Goal: Check status: Check status

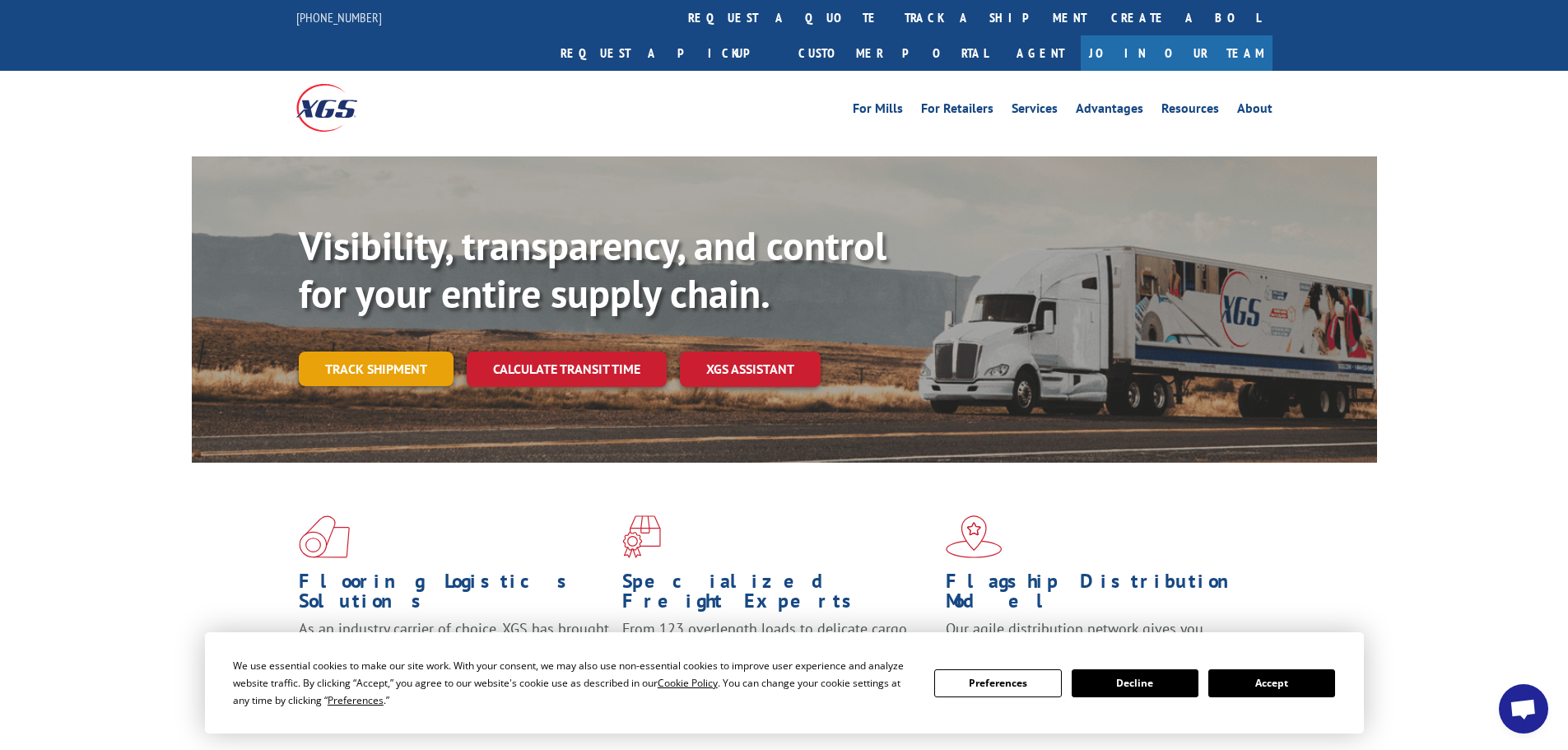
click at [403, 351] on link "Track shipment" at bounding box center [376, 369] width 155 height 35
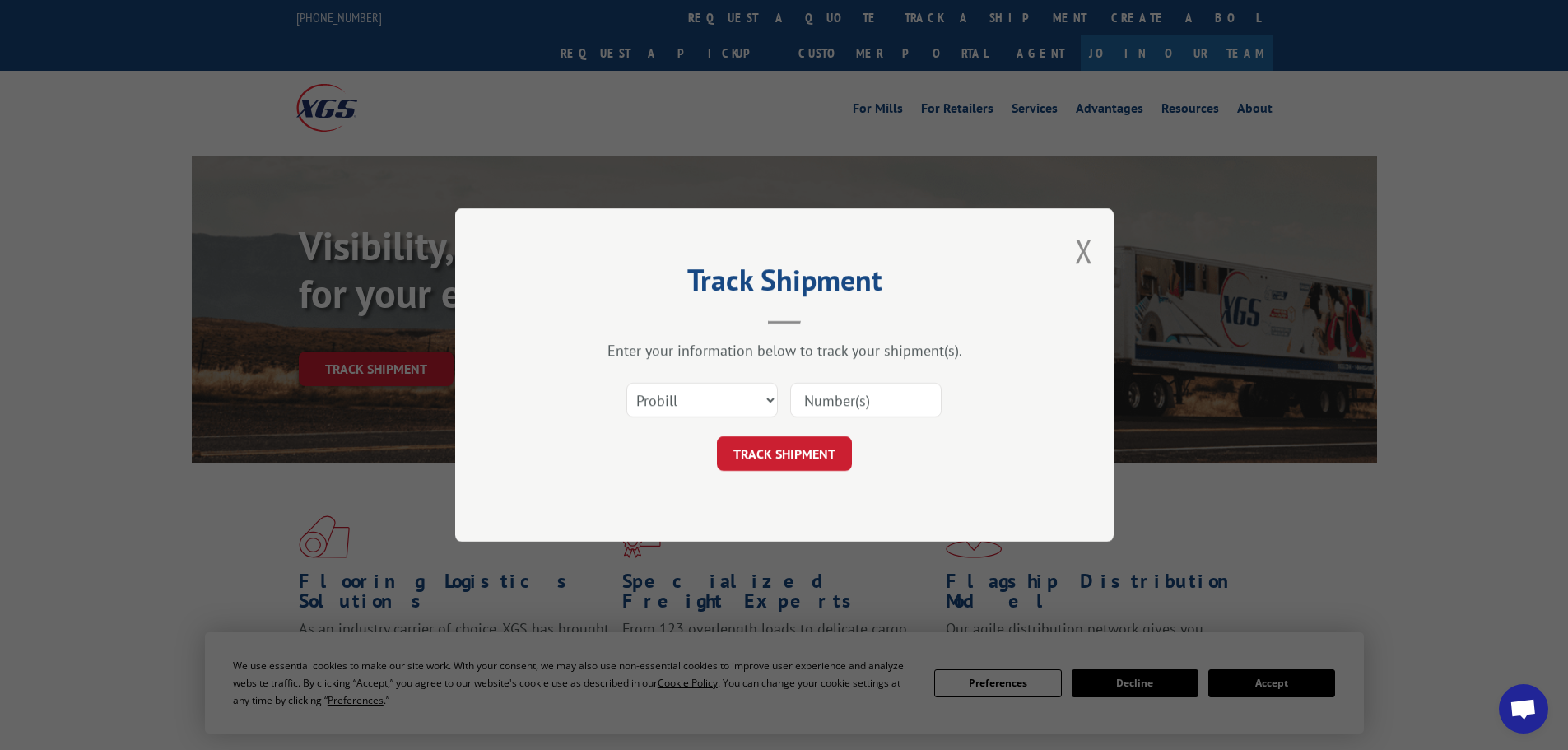
click at [821, 393] on input at bounding box center [867, 399] width 152 height 35
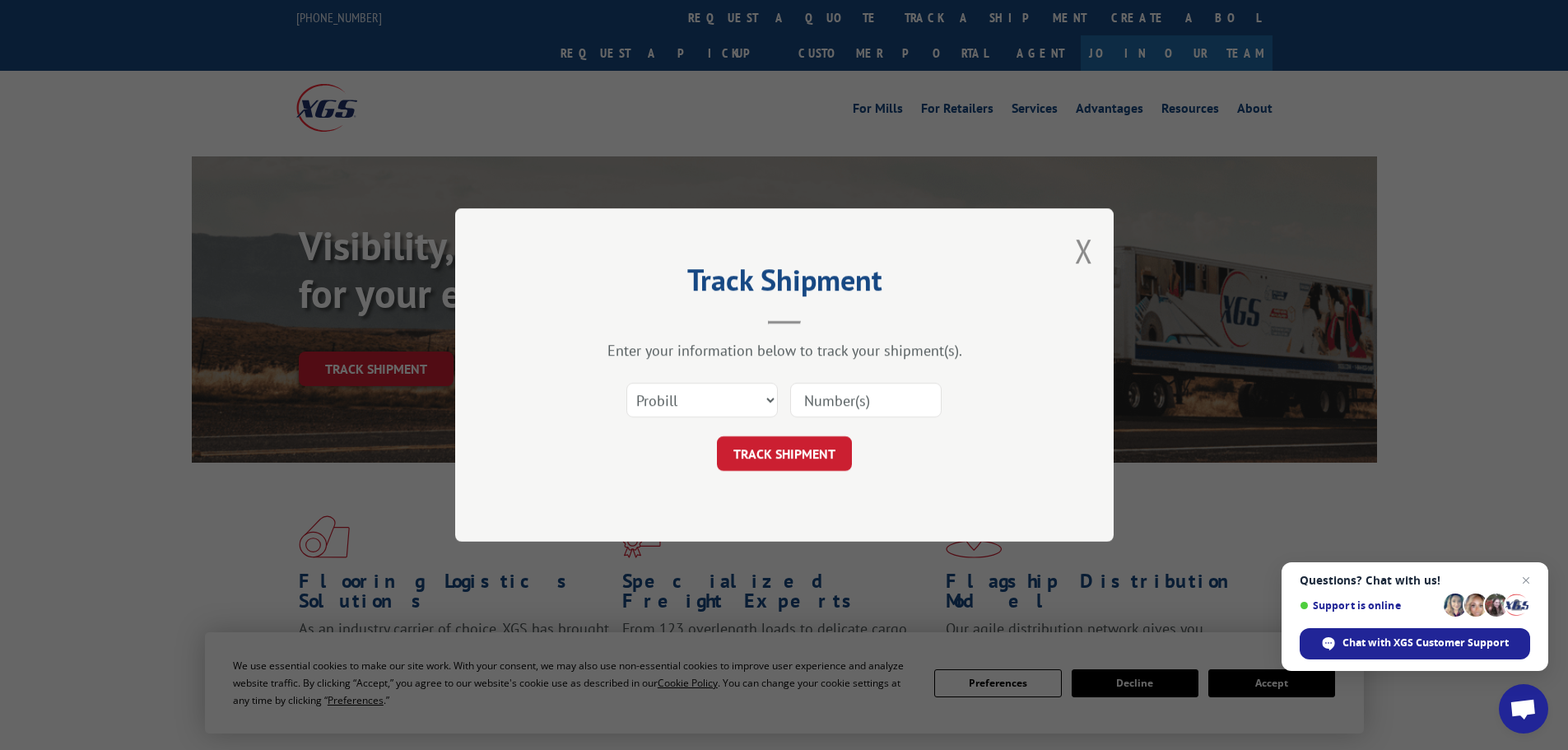
paste input "Status: DELIVERED Last Update: 00:11 on 09/10/25"
drag, startPoint x: 806, startPoint y: 399, endPoint x: 986, endPoint y: 394, distance: 180.1
click at [986, 394] on div "Select category... Probill BOL PO Status: DELIVERED Last Update: 00:11 on 09/10…" at bounding box center [785, 399] width 494 height 55
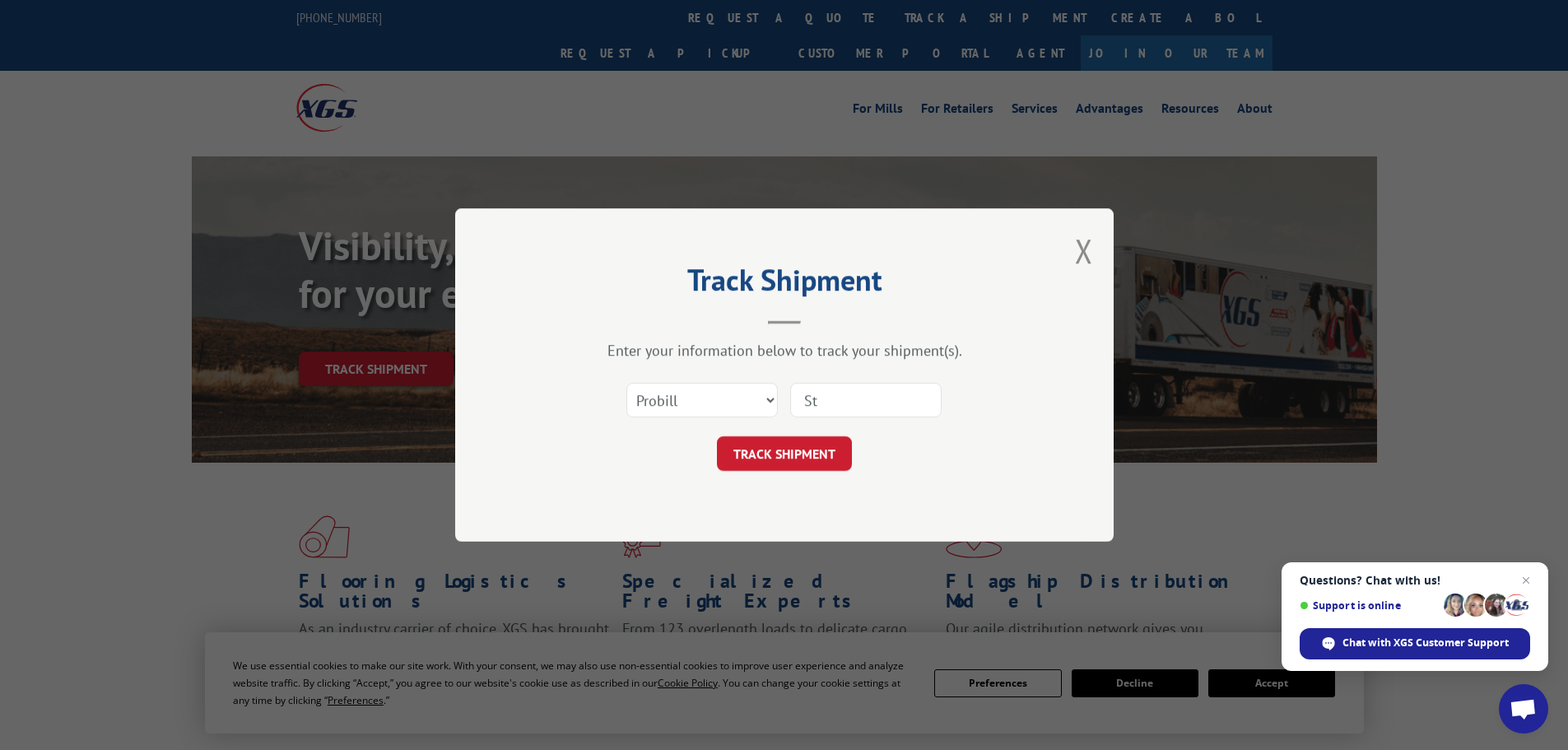
type input "S"
type input "6014631"
click at [717, 436] on button "TRACK SHIPMENT" at bounding box center [784, 453] width 135 height 35
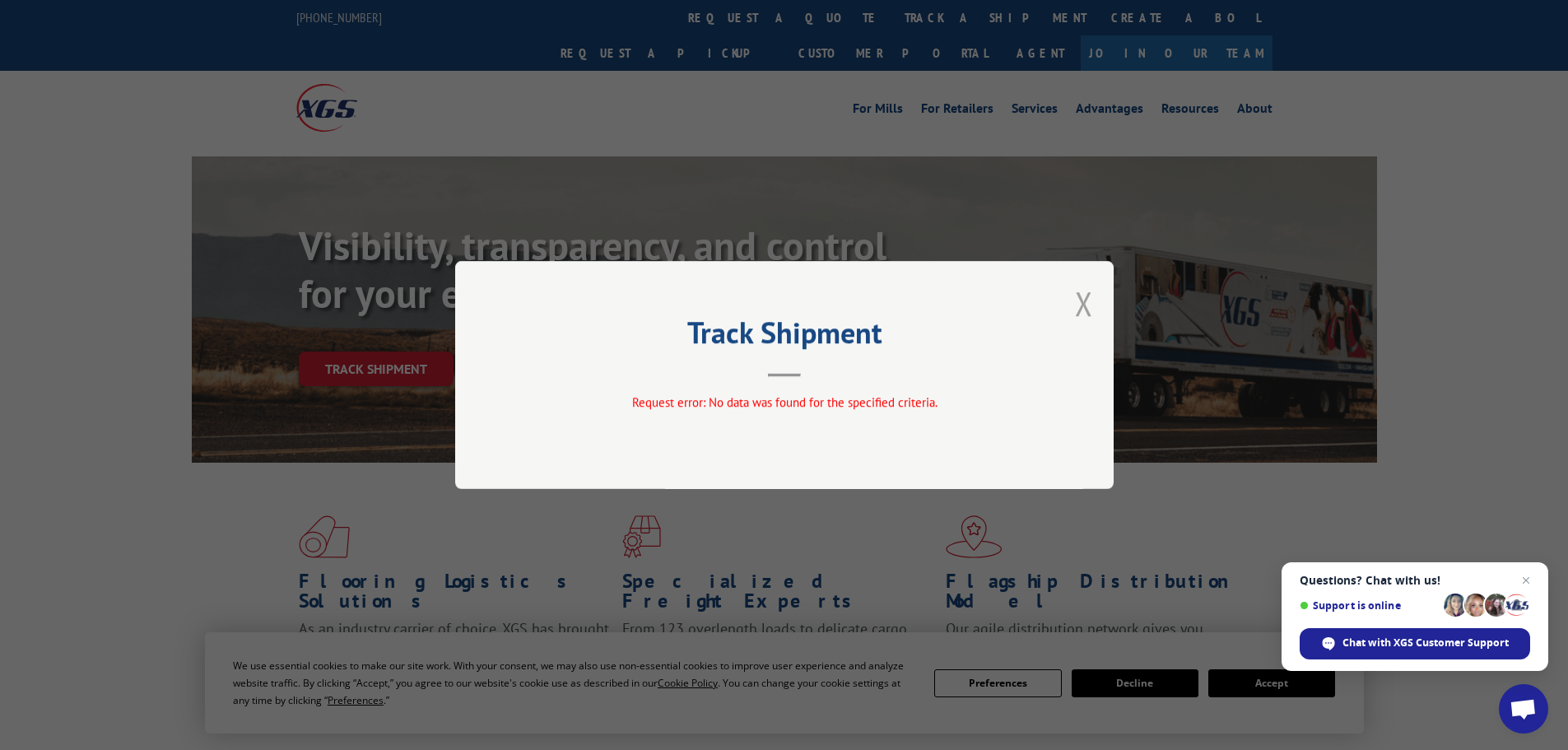
click at [1080, 296] on button "Close modal" at bounding box center [1084, 302] width 18 height 43
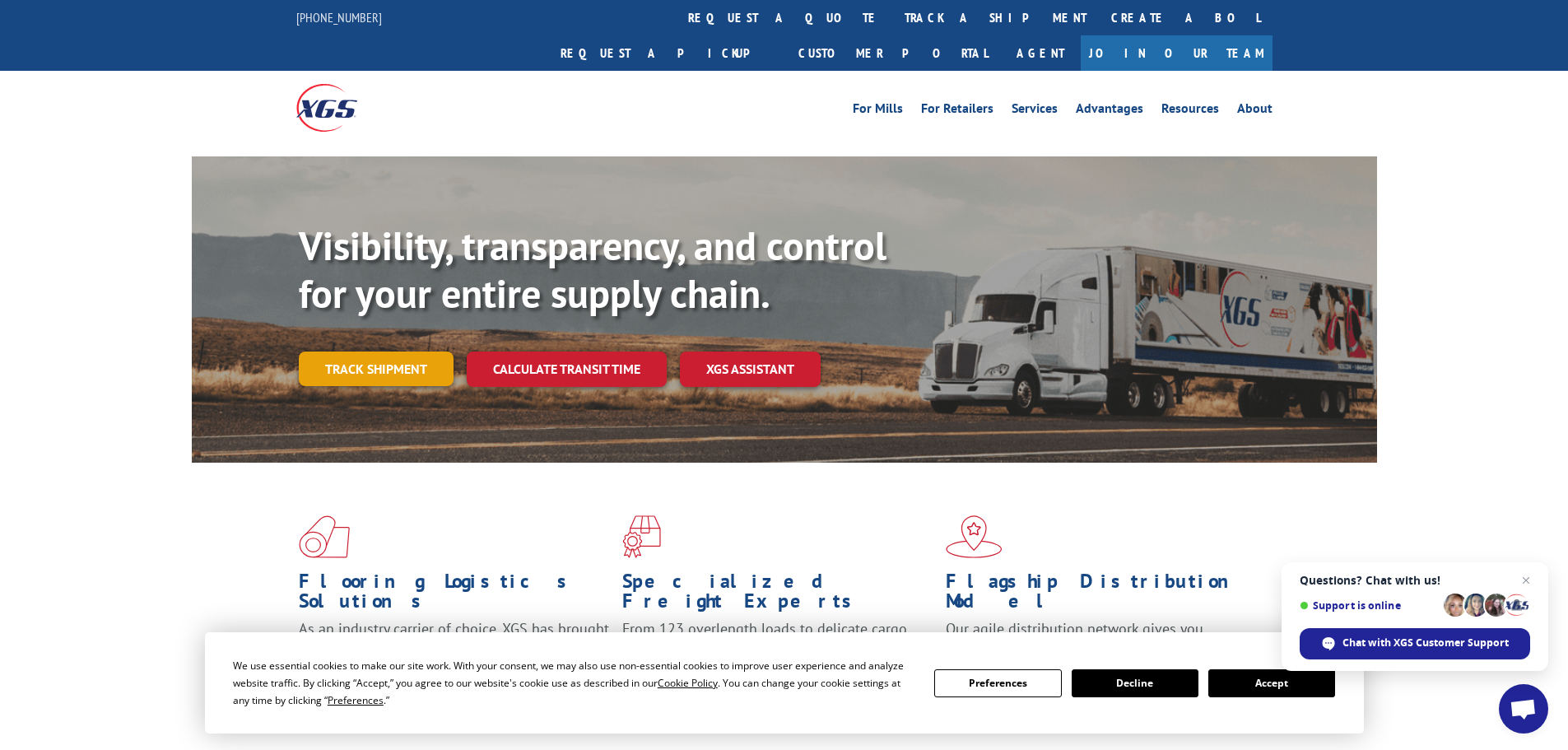
click at [417, 351] on link "Track shipment" at bounding box center [376, 369] width 155 height 35
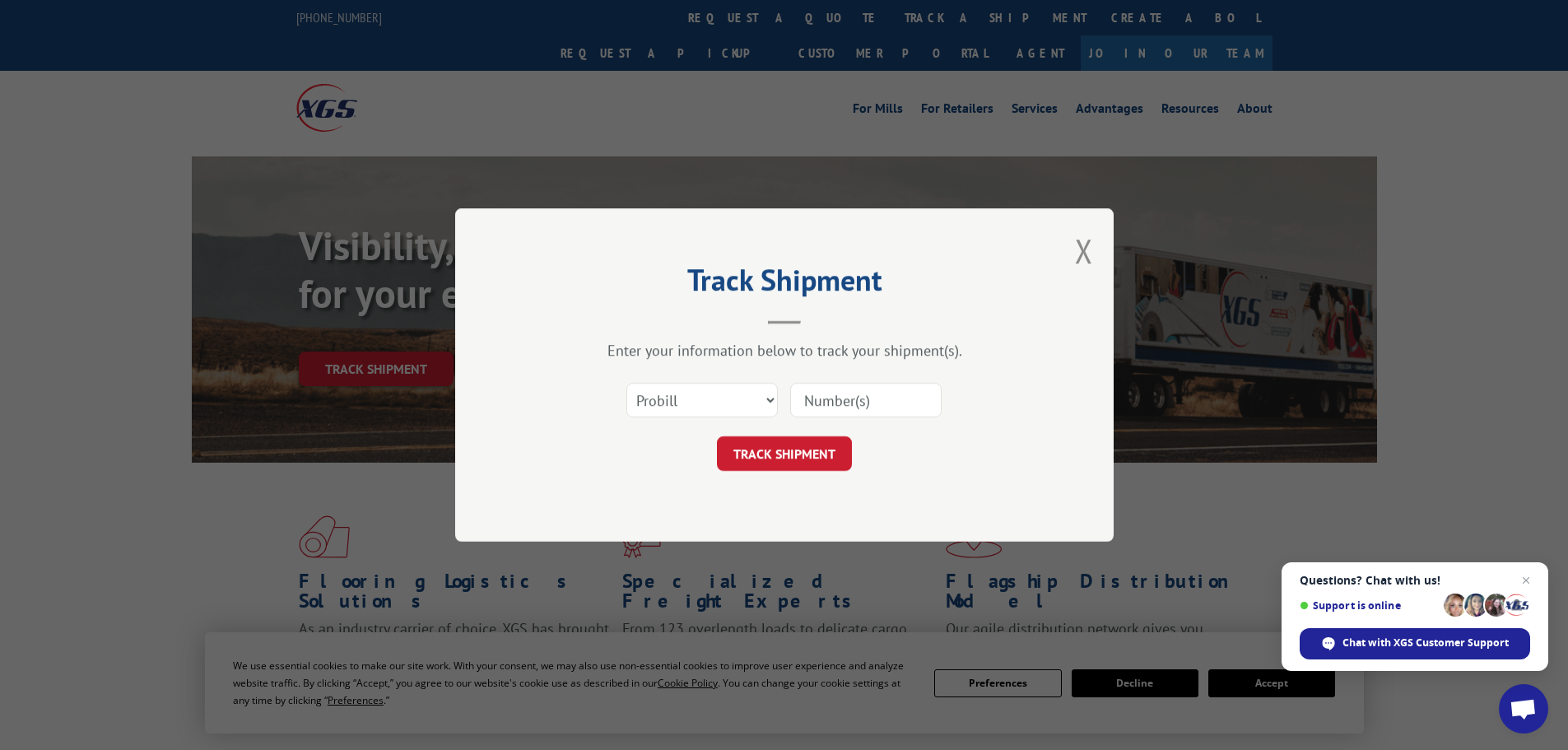
click at [885, 403] on input at bounding box center [867, 399] width 152 height 35
paste input "5212732"
type input "5212732"
click at [792, 463] on button "TRACK SHIPMENT" at bounding box center [784, 453] width 135 height 35
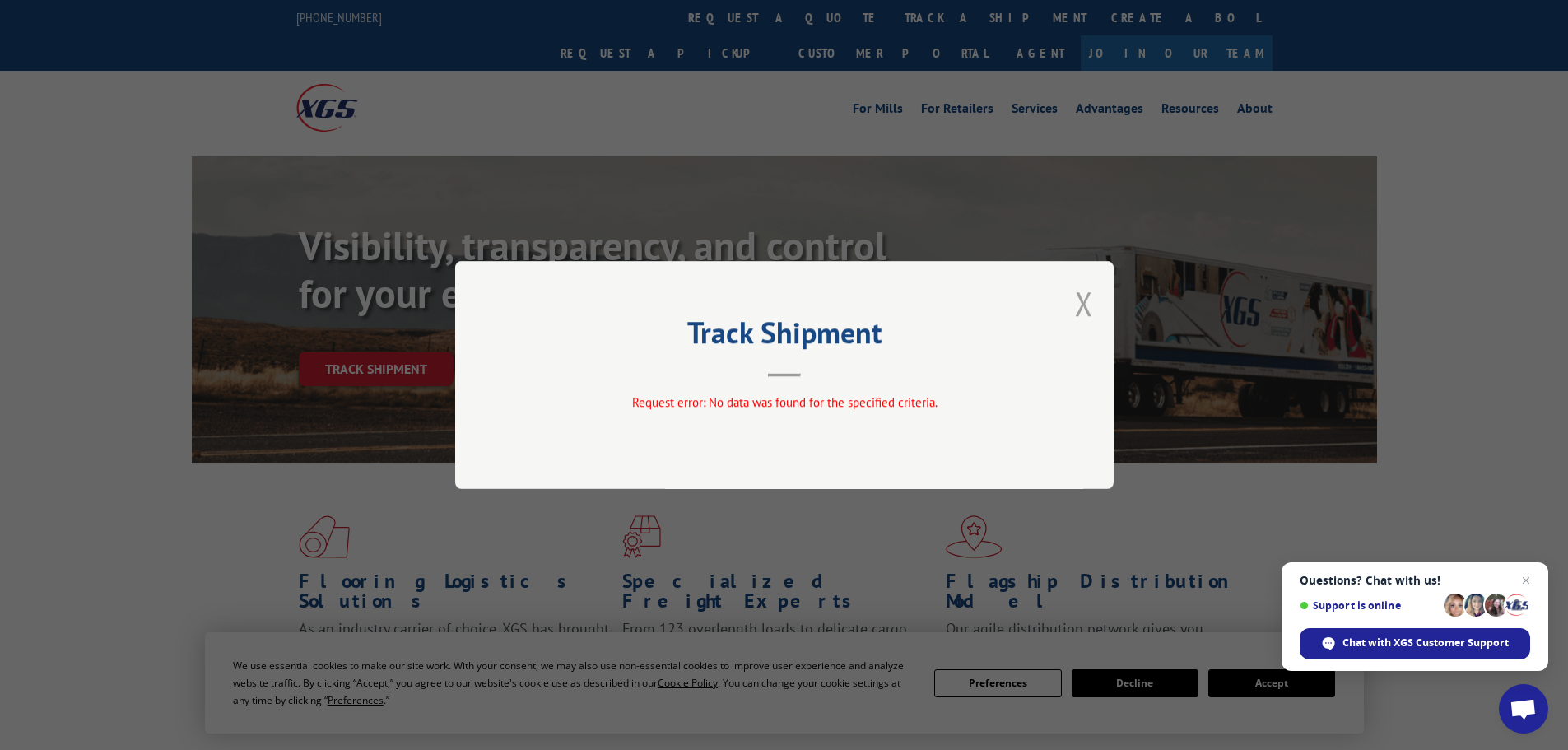
click at [1077, 302] on button "Close modal" at bounding box center [1084, 302] width 18 height 43
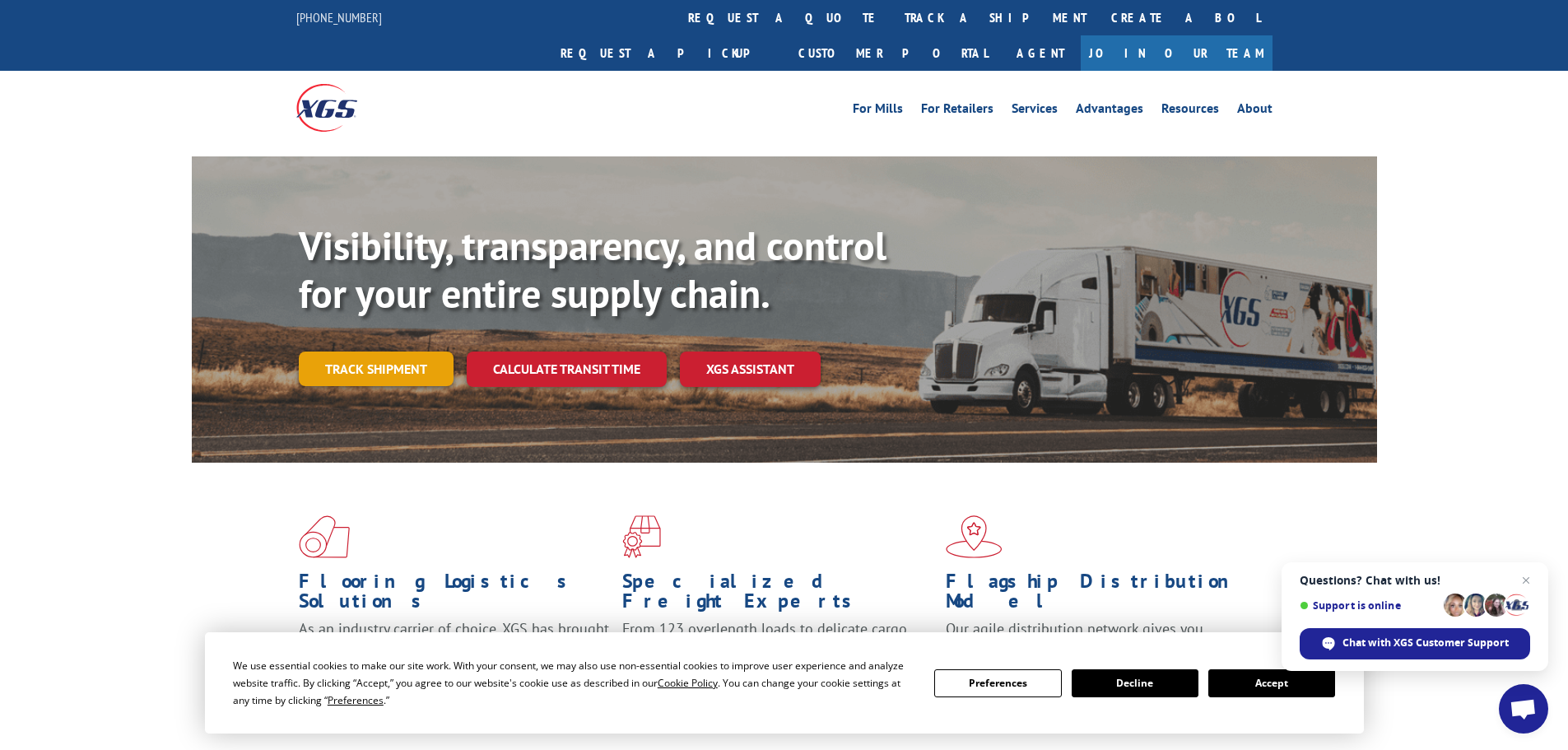
click at [429, 351] on link "Track shipment" at bounding box center [376, 369] width 155 height 35
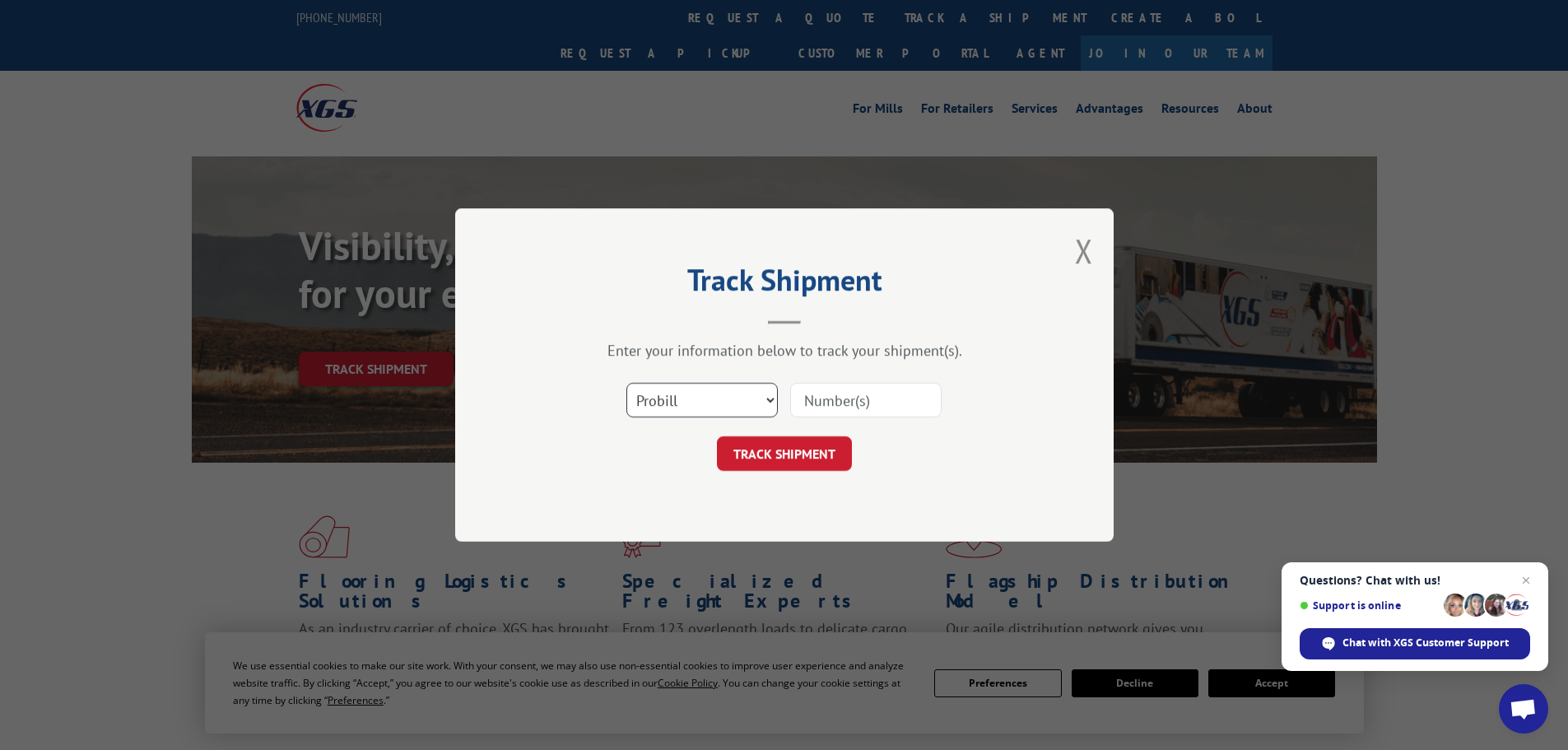
click at [678, 400] on select "Select category... Probill BOL PO" at bounding box center [702, 399] width 152 height 35
select select "bol"
click at [626, 382] on select "Select category... Probill BOL PO" at bounding box center [702, 399] width 152 height 35
click at [812, 401] on input at bounding box center [867, 399] width 152 height 35
paste input "5212732"
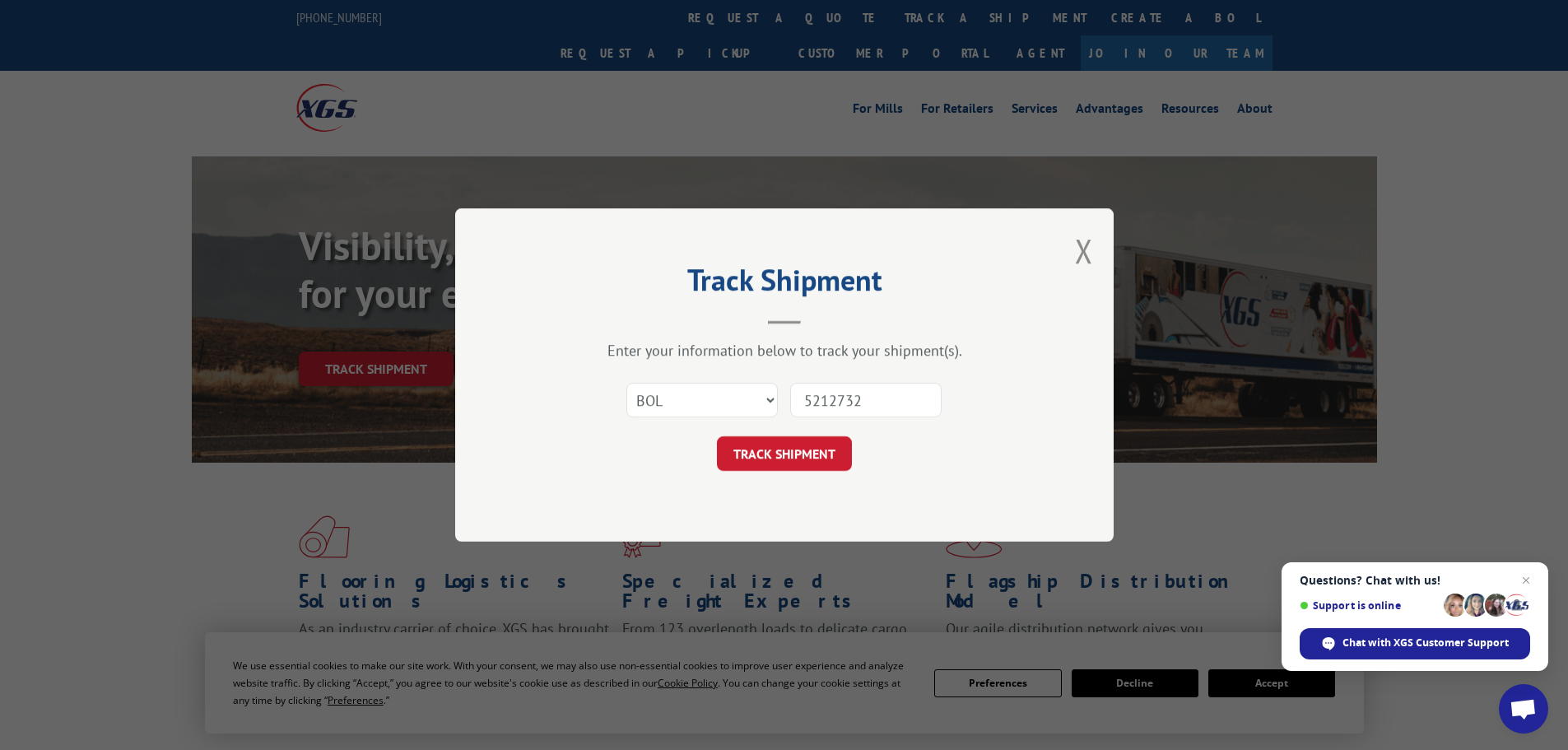
type input "5212732"
click at [807, 474] on div "Track Shipment Enter your information below to track your shipment(s). Select c…" at bounding box center [785, 375] width 659 height 333
click at [808, 468] on button "TRACK SHIPMENT" at bounding box center [784, 453] width 135 height 35
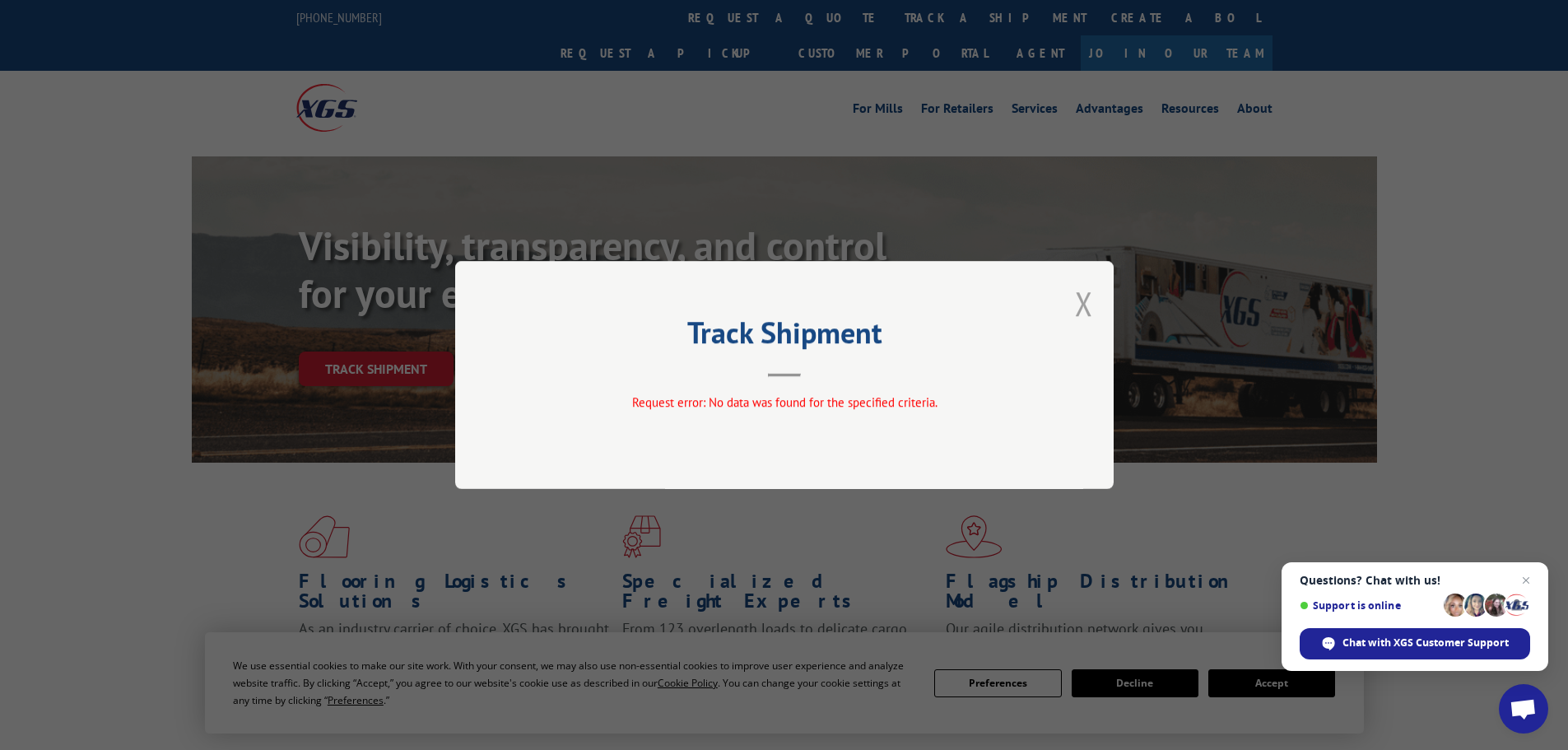
click at [1085, 296] on button "Close modal" at bounding box center [1084, 302] width 18 height 43
